Goal: Navigation & Orientation: Find specific page/section

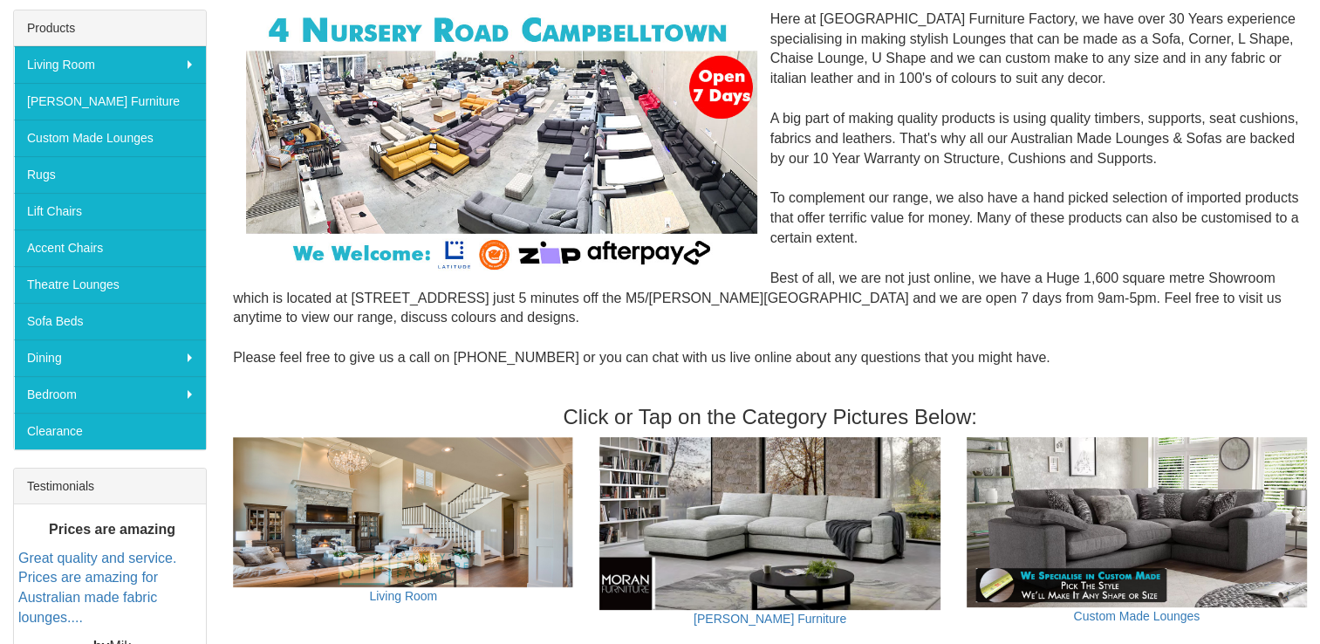
scroll to position [279, 0]
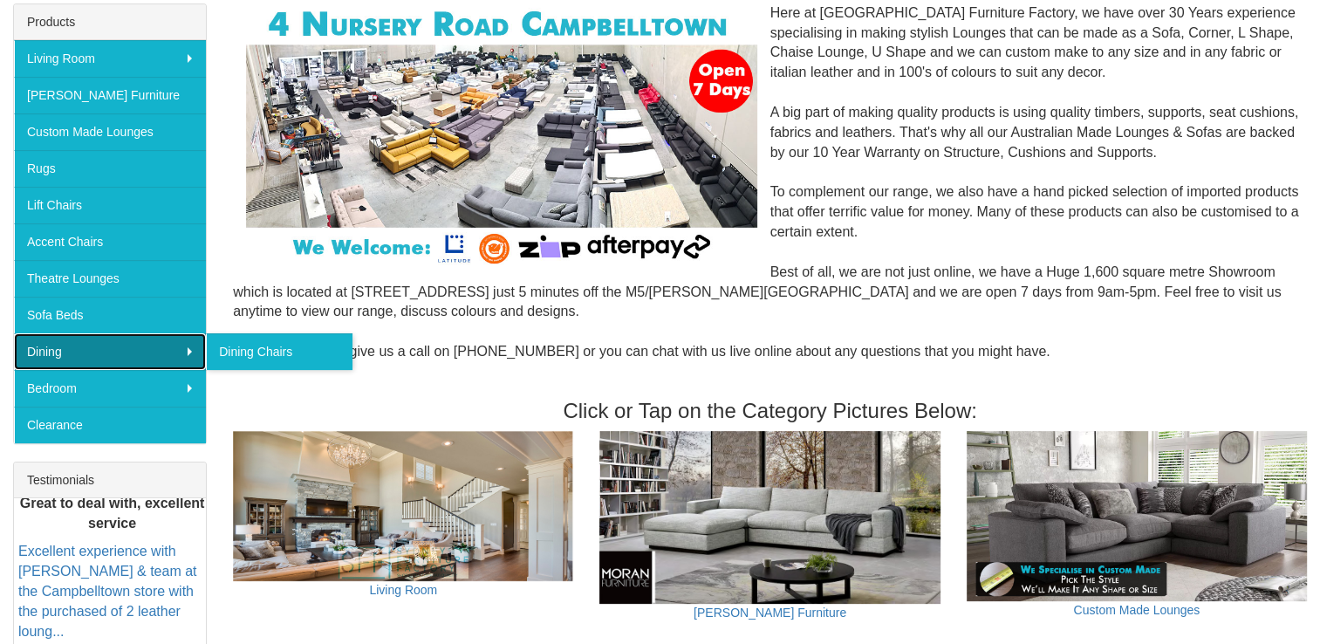
click at [56, 344] on link "Dining" at bounding box center [110, 351] width 192 height 37
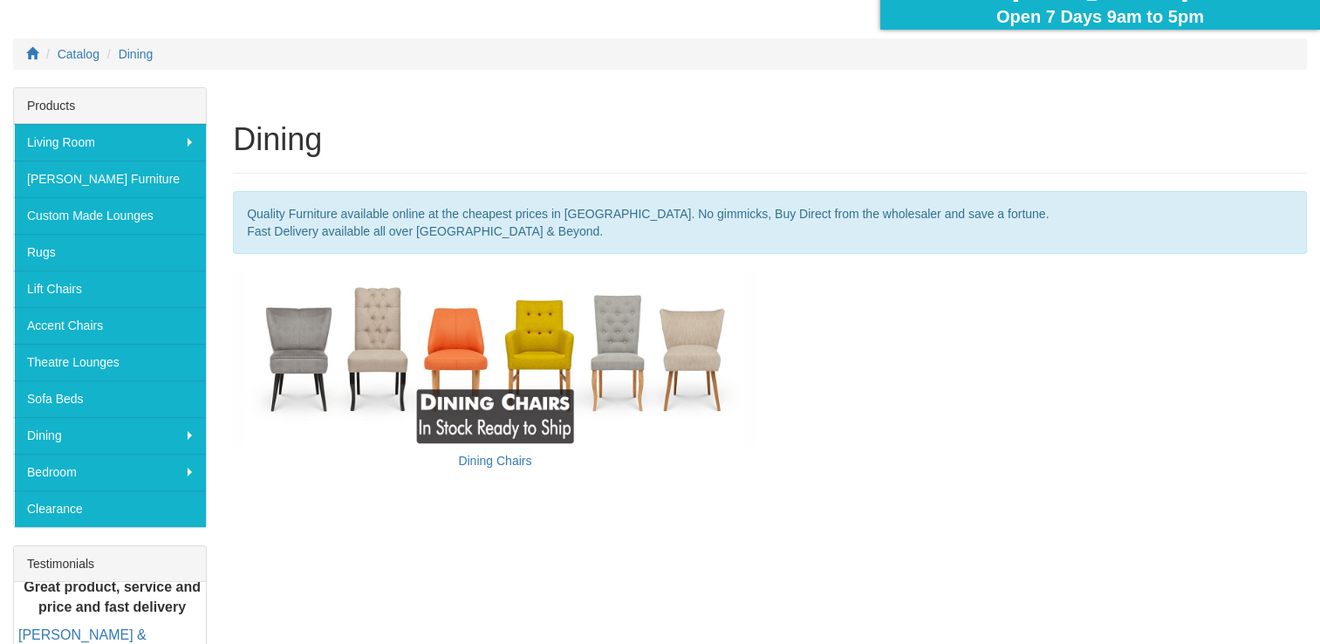
scroll to position [209, 0]
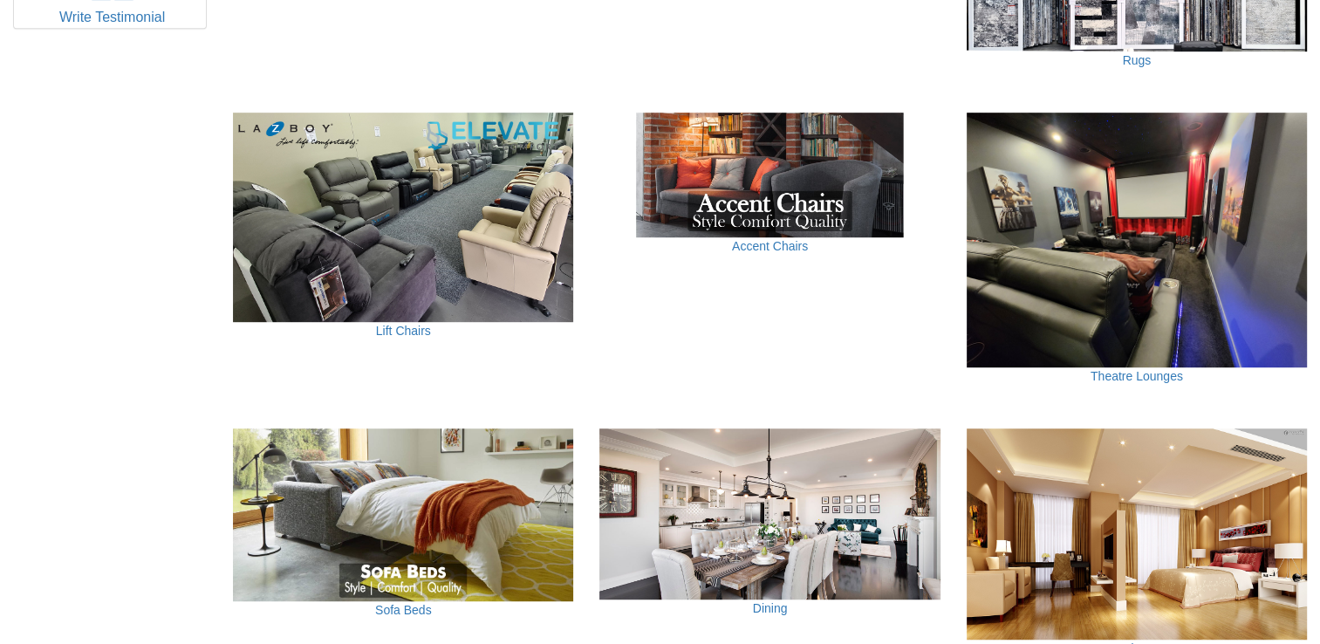
scroll to position [1012, 0]
